Goal: Information Seeking & Learning: Learn about a topic

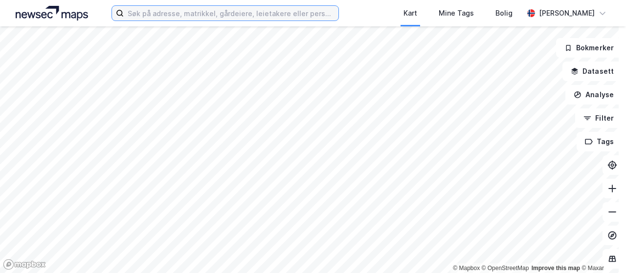
click at [158, 16] on input at bounding box center [231, 13] width 215 height 15
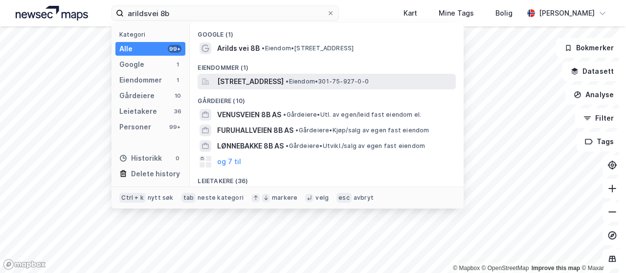
click at [262, 81] on span "[STREET_ADDRESS]" at bounding box center [250, 82] width 66 height 12
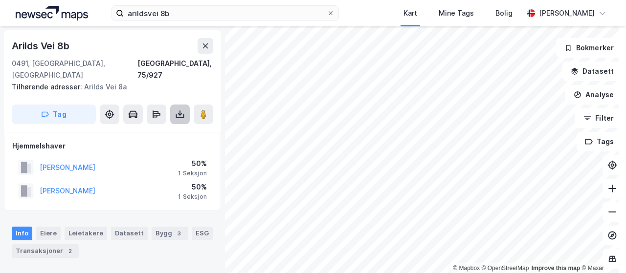
click at [181, 105] on button at bounding box center [180, 115] width 20 height 20
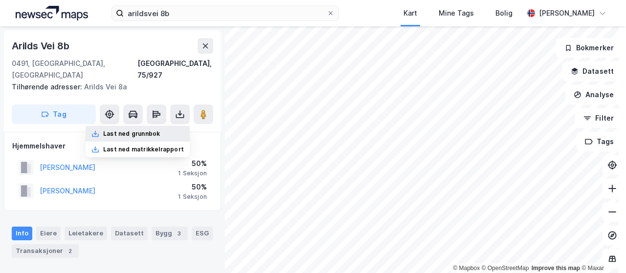
click at [166, 126] on div "Last ned grunnbok" at bounding box center [138, 134] width 104 height 16
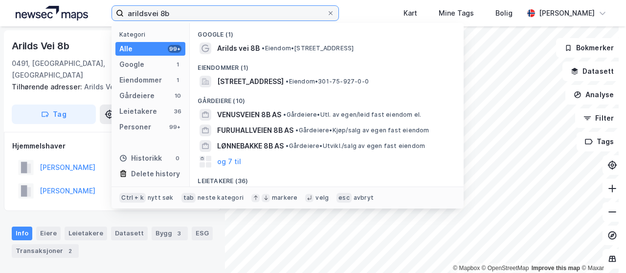
click at [180, 14] on input "arildsvei 8b" at bounding box center [225, 13] width 203 height 15
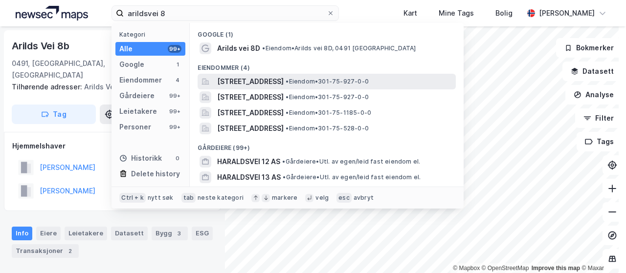
click at [243, 82] on span "[STREET_ADDRESS]" at bounding box center [250, 82] width 66 height 12
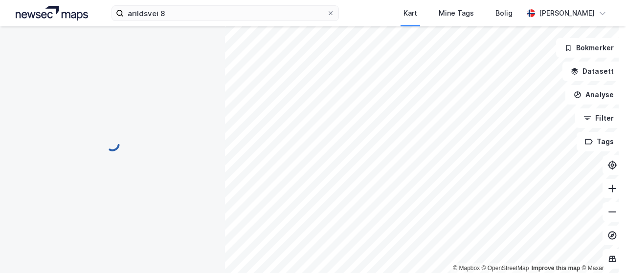
scroll to position [49, 0]
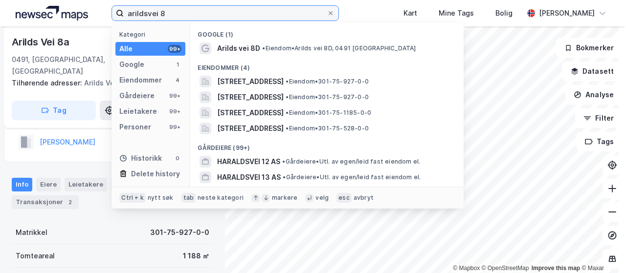
click at [175, 13] on input "arildsvei 8" at bounding box center [225, 13] width 203 height 15
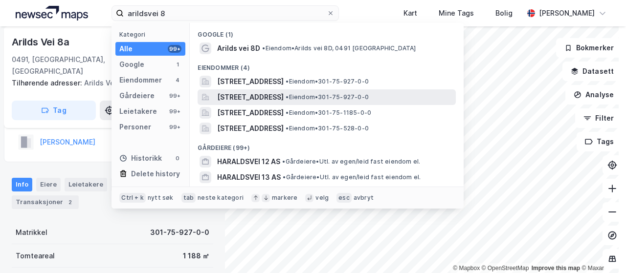
click at [246, 96] on span "[STREET_ADDRESS]" at bounding box center [250, 97] width 66 height 12
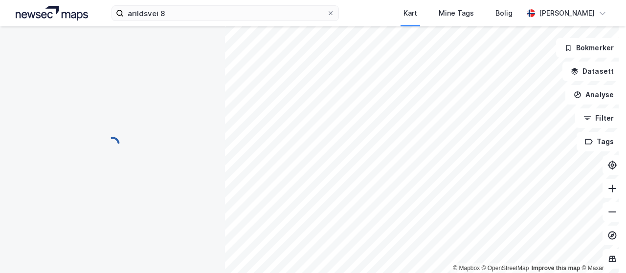
scroll to position [49, 0]
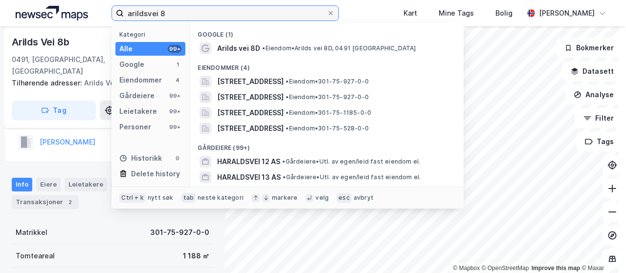
click at [184, 12] on input "arildsvei 8" at bounding box center [225, 13] width 203 height 15
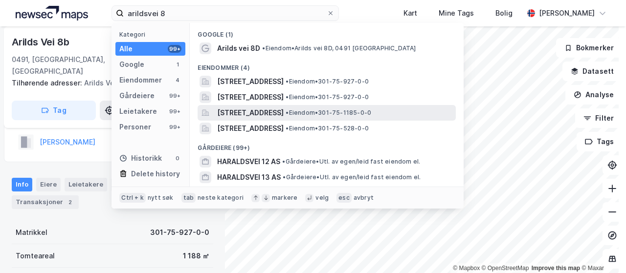
click at [264, 113] on span "[STREET_ADDRESS]" at bounding box center [250, 113] width 66 height 12
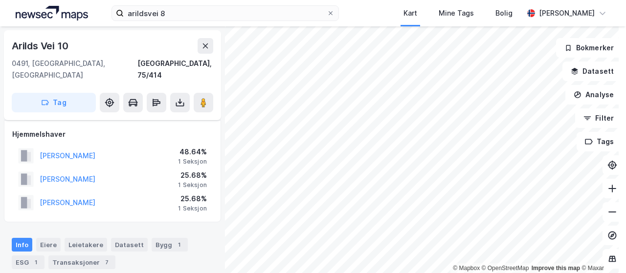
scroll to position [49, 0]
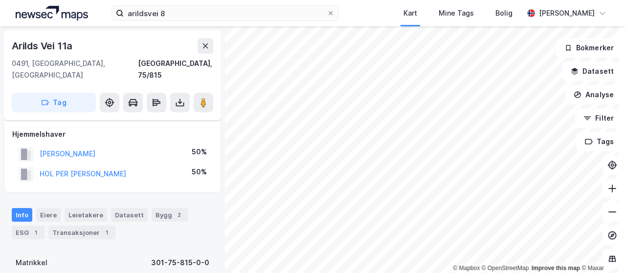
scroll to position [49, 0]
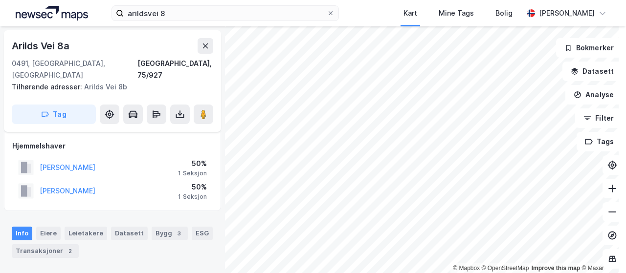
scroll to position [49, 0]
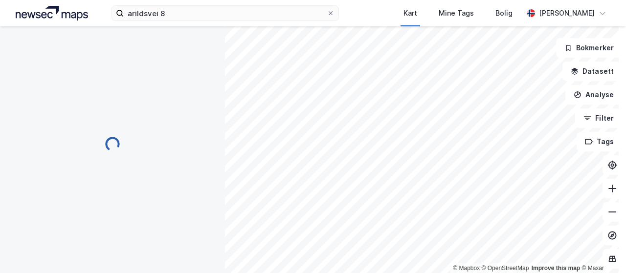
scroll to position [49, 0]
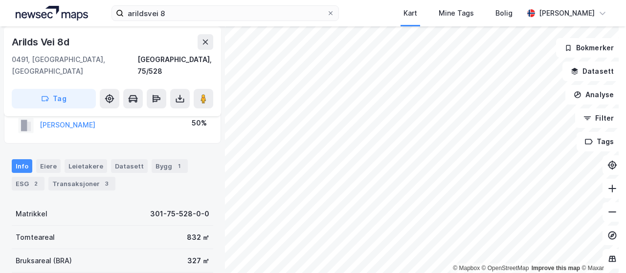
scroll to position [49, 0]
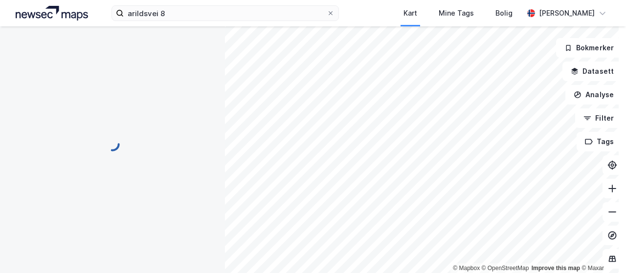
scroll to position [49, 0]
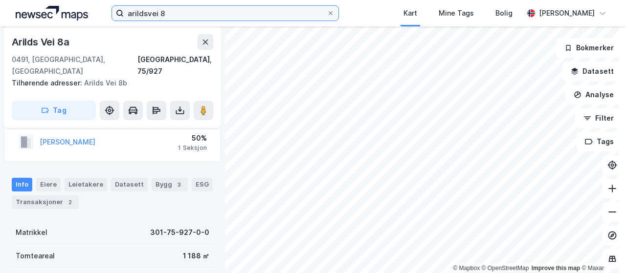
click at [166, 10] on input "arildsvei 8" at bounding box center [225, 13] width 203 height 15
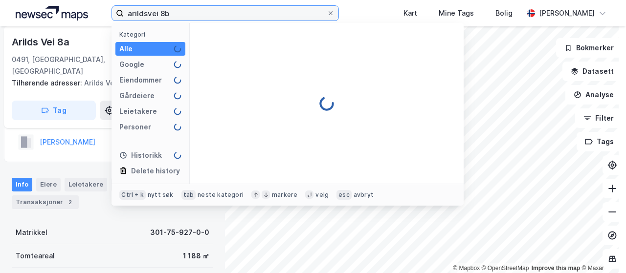
type input "arildsvei 8b"
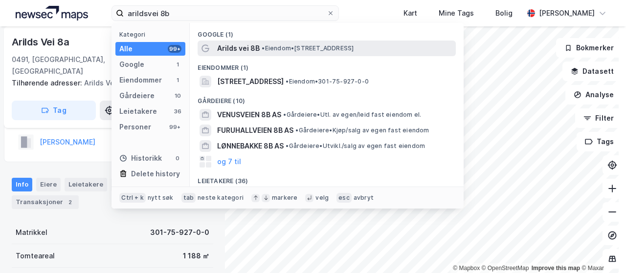
click at [240, 49] on span "Arilds vei 8B" at bounding box center [238, 49] width 43 height 12
